Goal: Information Seeking & Learning: Find specific page/section

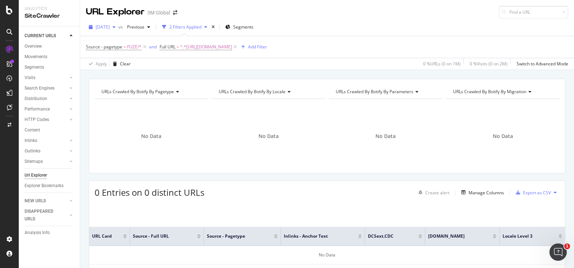
click at [118, 25] on div "button" at bounding box center [114, 27] width 9 height 4
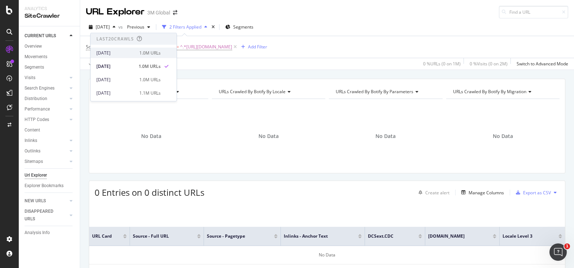
click at [131, 54] on div "[DATE]" at bounding box center [115, 52] width 39 height 6
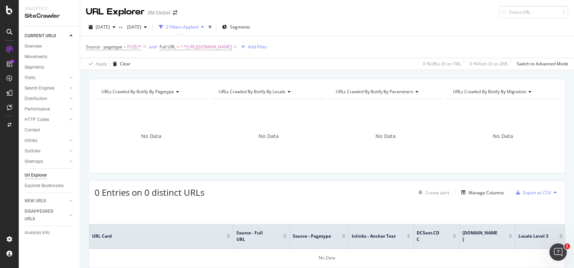
click at [150, 27] on div "button" at bounding box center [145, 27] width 9 height 4
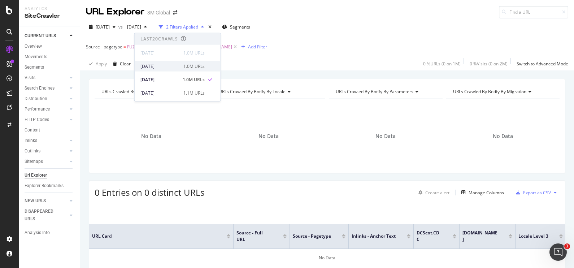
click at [180, 68] on div "[DATE] 1.0M URLs" at bounding box center [172, 66] width 64 height 6
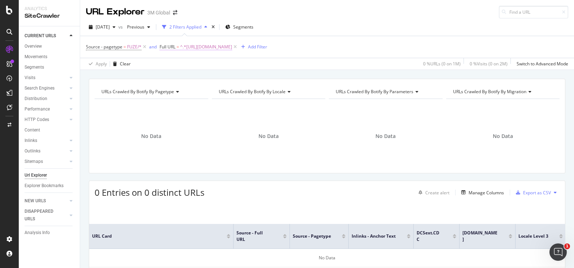
drag, startPoint x: 333, startPoint y: 52, endPoint x: 334, endPoint y: 48, distance: 3.6
click at [232, 51] on span "^.*[URL][DOMAIN_NAME]" at bounding box center [206, 47] width 52 height 10
click at [232, 48] on span "^.*[URL][DOMAIN_NAME]" at bounding box center [206, 47] width 52 height 10
click at [239, 76] on icon at bounding box center [239, 76] width 4 height 5
click at [229, 75] on input "text" at bounding box center [205, 77] width 79 height 12
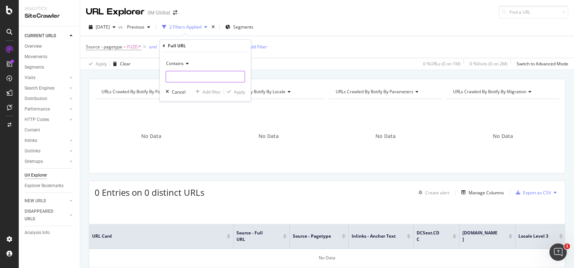
paste input "[URL][DOMAIN_NAME]"
type input "[URL][DOMAIN_NAME]"
click at [240, 92] on div "Apply" at bounding box center [239, 92] width 11 height 6
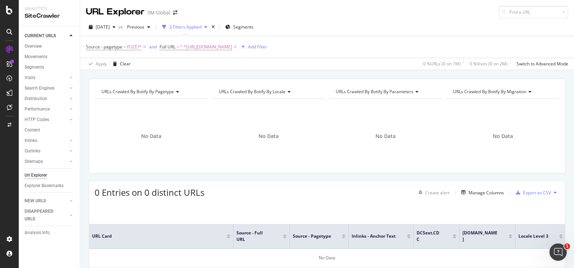
click at [274, 71] on div "URLs Crawled By Botify By pagetype Chart (by Value) Table Expand Export as CSV …" at bounding box center [326, 78] width 493 height 17
click at [232, 45] on span "^.*[URL][DOMAIN_NAME]" at bounding box center [206, 47] width 52 height 10
click at [242, 76] on div at bounding box center [239, 77] width 10 height 12
click at [220, 78] on input "text" at bounding box center [205, 77] width 79 height 12
paste input "[URL][DOMAIN_NAME]"
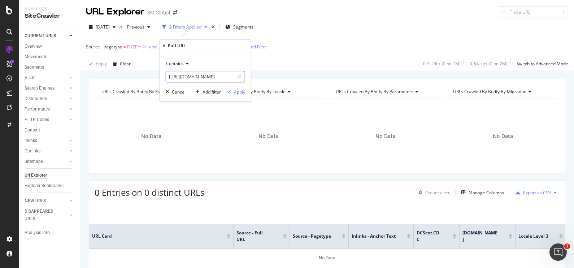
scroll to position [0, 114]
type input "[URL][DOMAIN_NAME]"
click at [237, 94] on div "Apply" at bounding box center [239, 92] width 11 height 6
